Goal: Information Seeking & Learning: Learn about a topic

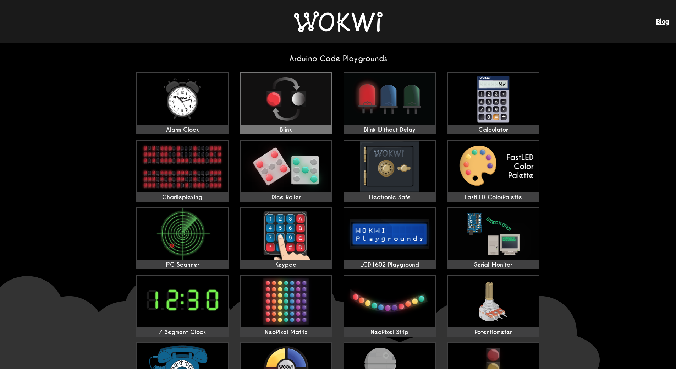
click at [287, 97] on img at bounding box center [286, 99] width 91 height 52
click at [184, 105] on img at bounding box center [182, 99] width 91 height 52
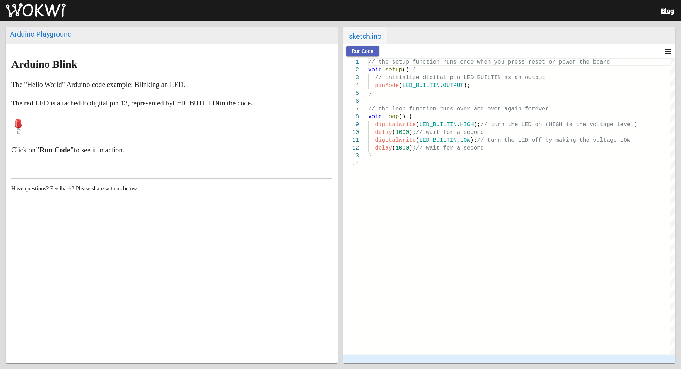
click at [366, 52] on span "Run Code" at bounding box center [363, 51] width 22 height 6
click at [396, 53] on span "Stop" at bounding box center [393, 51] width 10 height 6
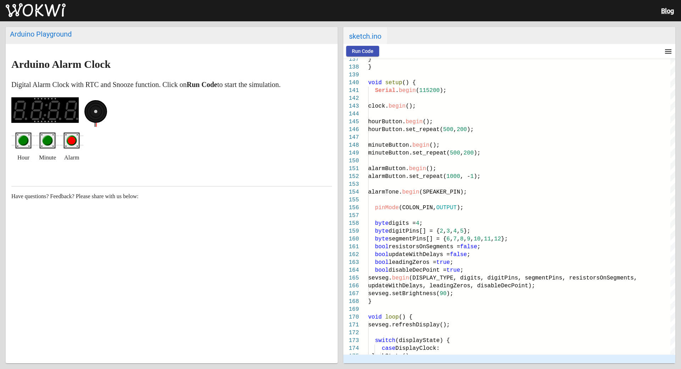
click at [362, 53] on span "Run Code" at bounding box center [363, 51] width 22 height 6
click at [23, 142] on circle "green pushbutton" at bounding box center [24, 141] width 8 height 8
click at [46, 144] on circle "green pushbutton" at bounding box center [48, 141] width 8 height 8
click at [46, 143] on circle "green pushbutton" at bounding box center [48, 141] width 8 height 8
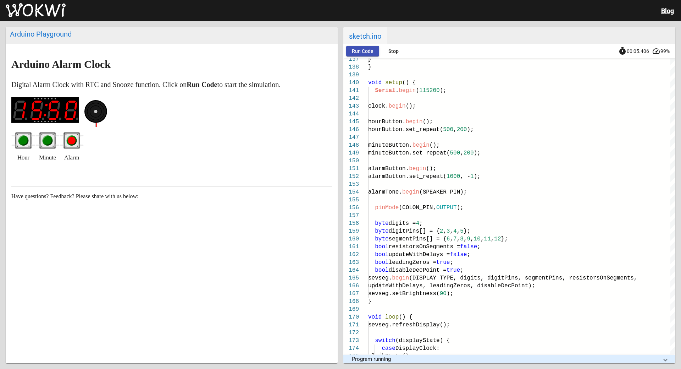
click at [46, 143] on circle "green pushbutton" at bounding box center [48, 141] width 8 height 8
click at [72, 142] on circle "red pushbutton" at bounding box center [72, 141] width 8 height 8
click at [73, 143] on circle "red pushbutton" at bounding box center [72, 141] width 8 height 8
click at [393, 50] on span "Stop" at bounding box center [393, 51] width 10 height 6
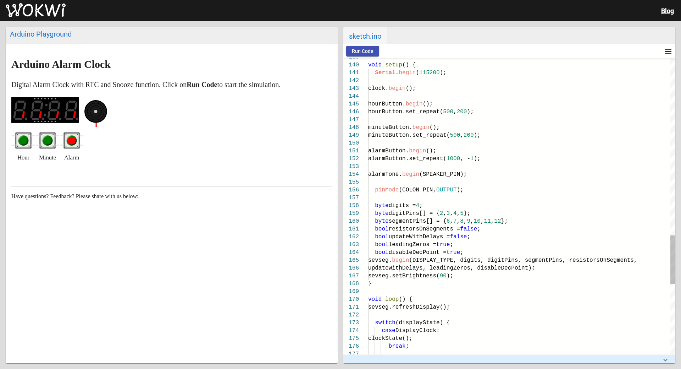
drag, startPoint x: 407, startPoint y: 118, endPoint x: 424, endPoint y: 130, distance: 21.0
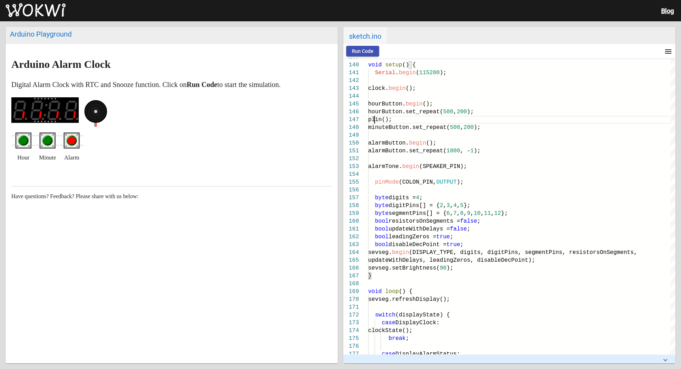
click at [362, 48] on button "Run Code" at bounding box center [362, 51] width 33 height 11
click at [666, 49] on mat-icon "menu" at bounding box center [668, 51] width 9 height 9
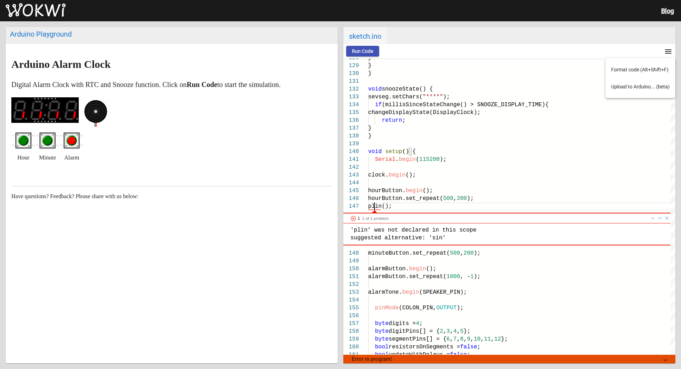
type textarea "Serial.begin(115200); clock.begin(); hourButton.begin(); hourButton.set_repeat(…"
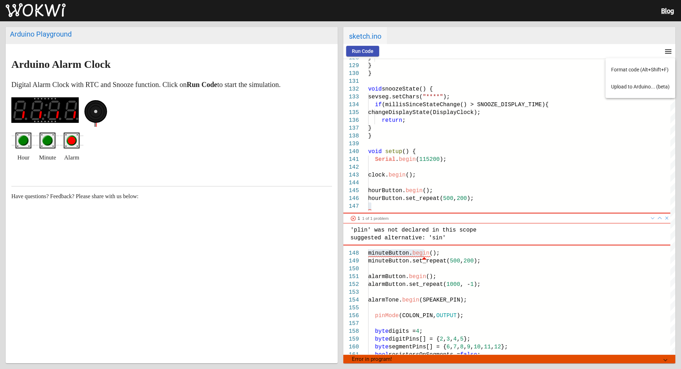
click at [444, 170] on div at bounding box center [340, 184] width 681 height 369
click at [353, 218] on div at bounding box center [354, 218] width 6 height 6
click at [428, 170] on div at bounding box center [521, 167] width 307 height 8
click at [671, 53] on mat-icon "menu" at bounding box center [668, 51] width 9 height 9
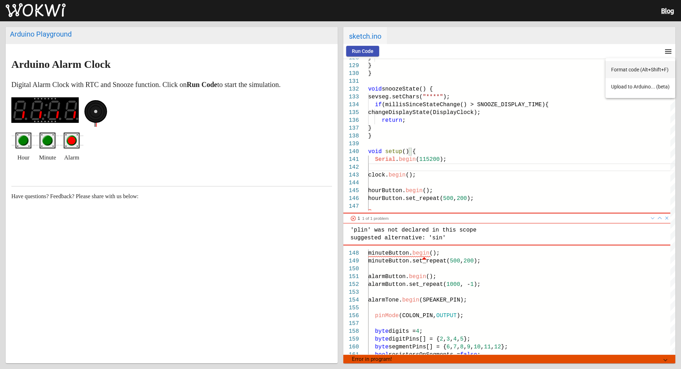
click at [645, 69] on button "Format code (Alt+Shift+F)" at bounding box center [641, 69] width 70 height 17
click at [362, 51] on span "Run Code" at bounding box center [363, 51] width 22 height 6
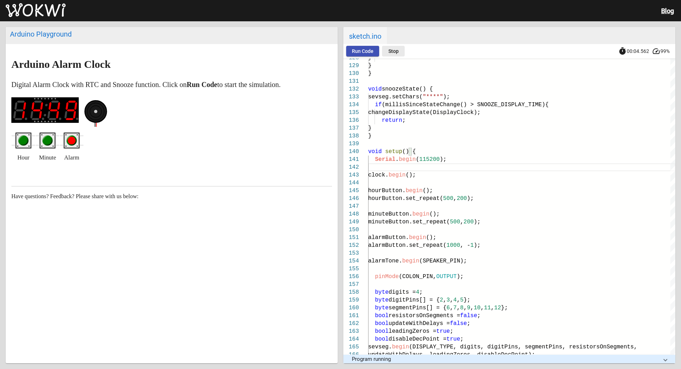
click at [392, 52] on span "Stop" at bounding box center [393, 51] width 10 height 6
click at [668, 53] on mat-icon "menu" at bounding box center [668, 51] width 9 height 9
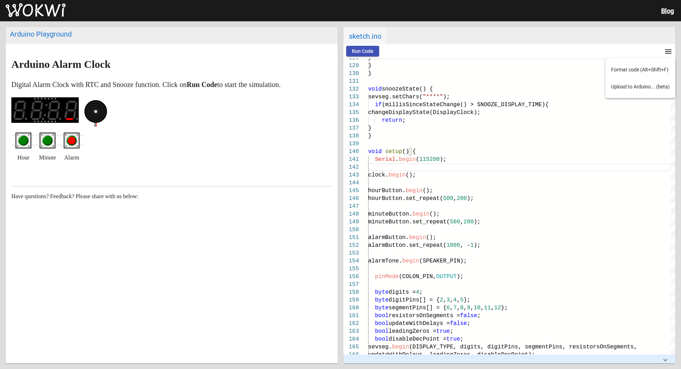
click at [667, 12] on div at bounding box center [340, 184] width 681 height 369
click at [667, 12] on link "Blog" at bounding box center [667, 10] width 13 height 7
